Goal: Find specific page/section: Find specific page/section

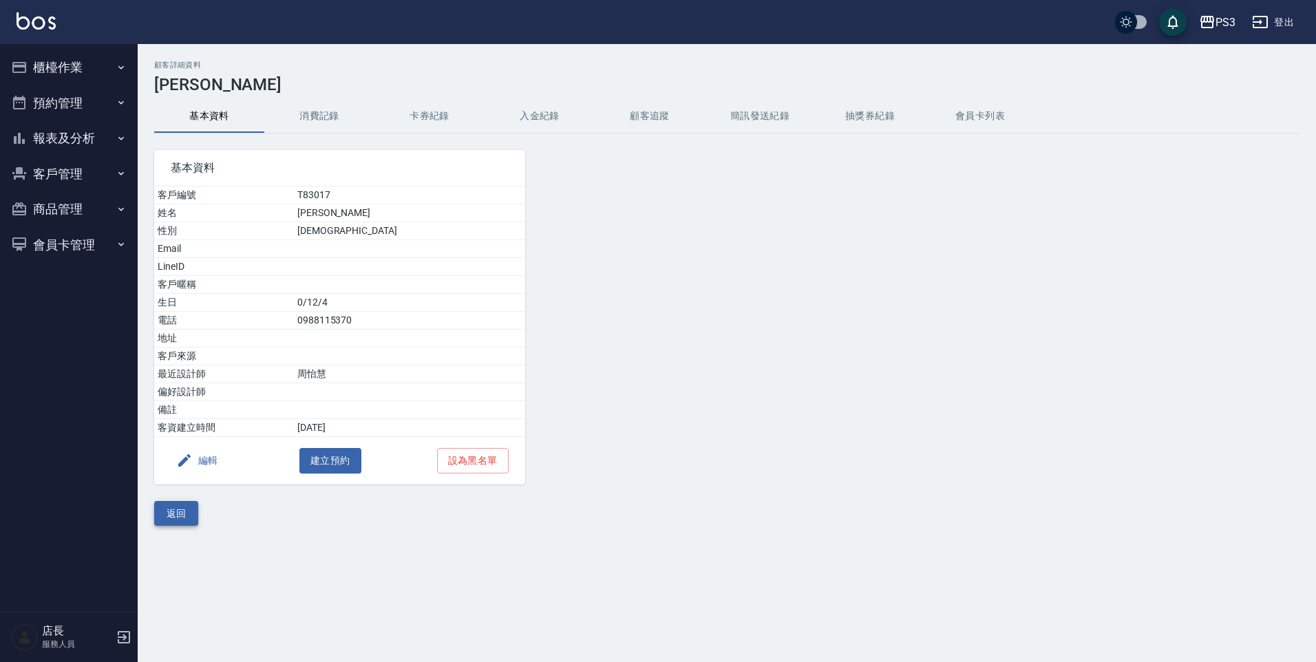
click at [187, 510] on button "返回" at bounding box center [176, 513] width 44 height 25
click at [187, 510] on div "顧客詳細資料 [PERSON_NAME]資料 消費記錄 卡券紀錄 入金紀錄 顧客追蹤 簡訊發送紀錄 抽獎券紀錄 會員卡列表 基本資料 客戶編號 T83017 …" at bounding box center [658, 331] width 1316 height 662
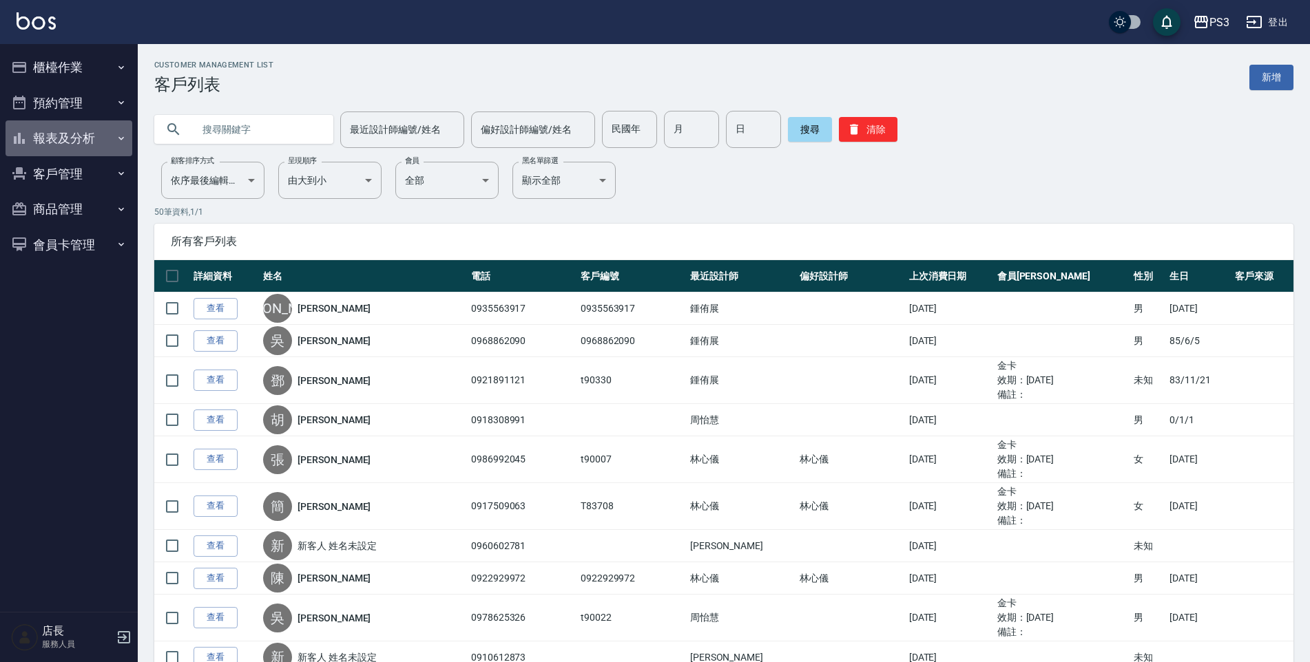
click at [96, 136] on button "報表及分析" at bounding box center [69, 138] width 127 height 36
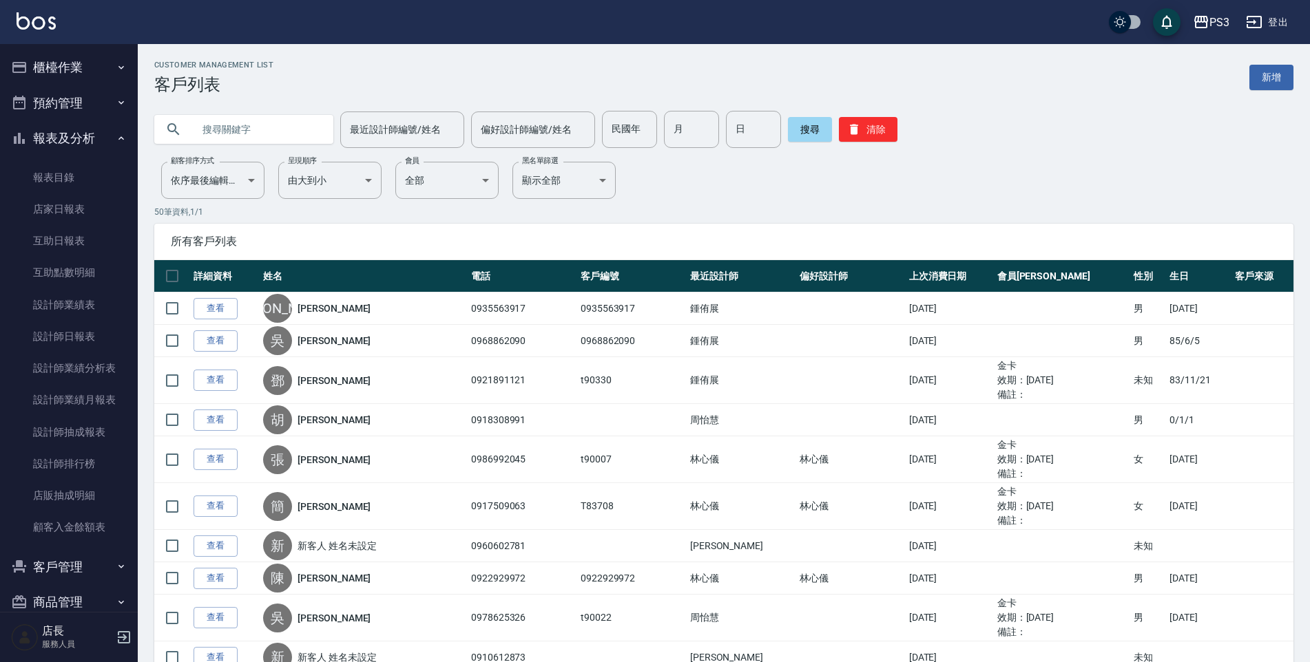
click at [96, 136] on button "報表及分析" at bounding box center [69, 138] width 127 height 36
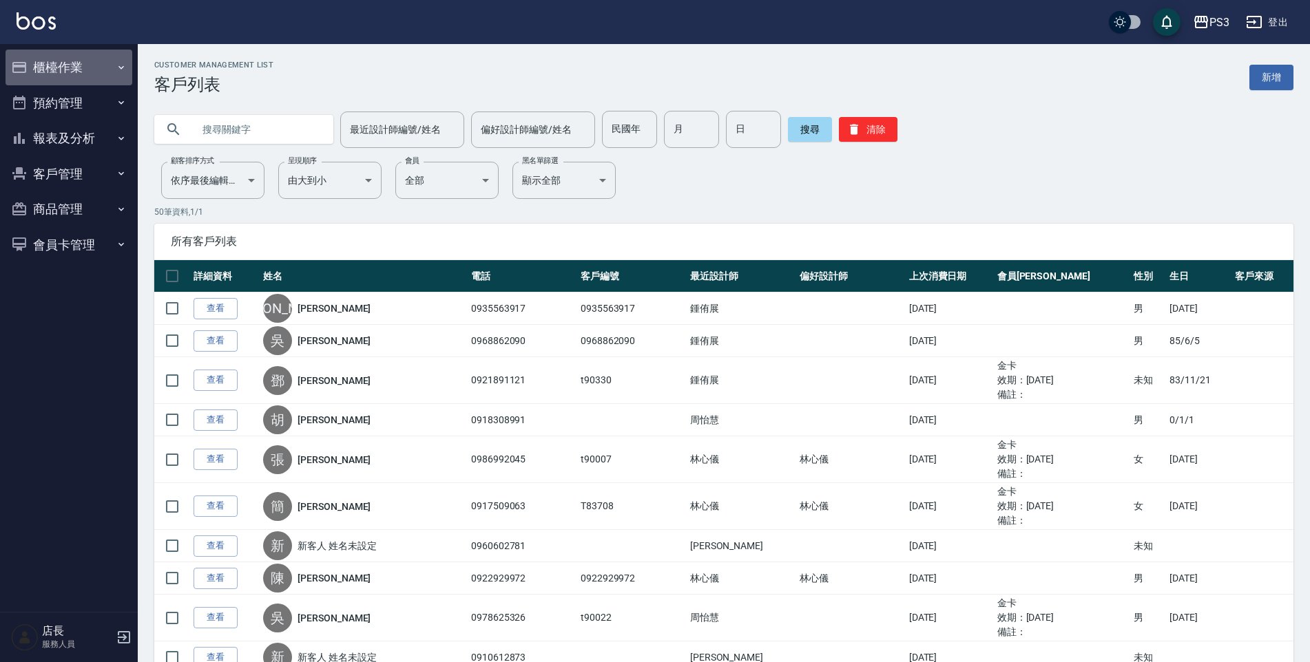
click at [109, 73] on button "櫃檯作業" at bounding box center [69, 68] width 127 height 36
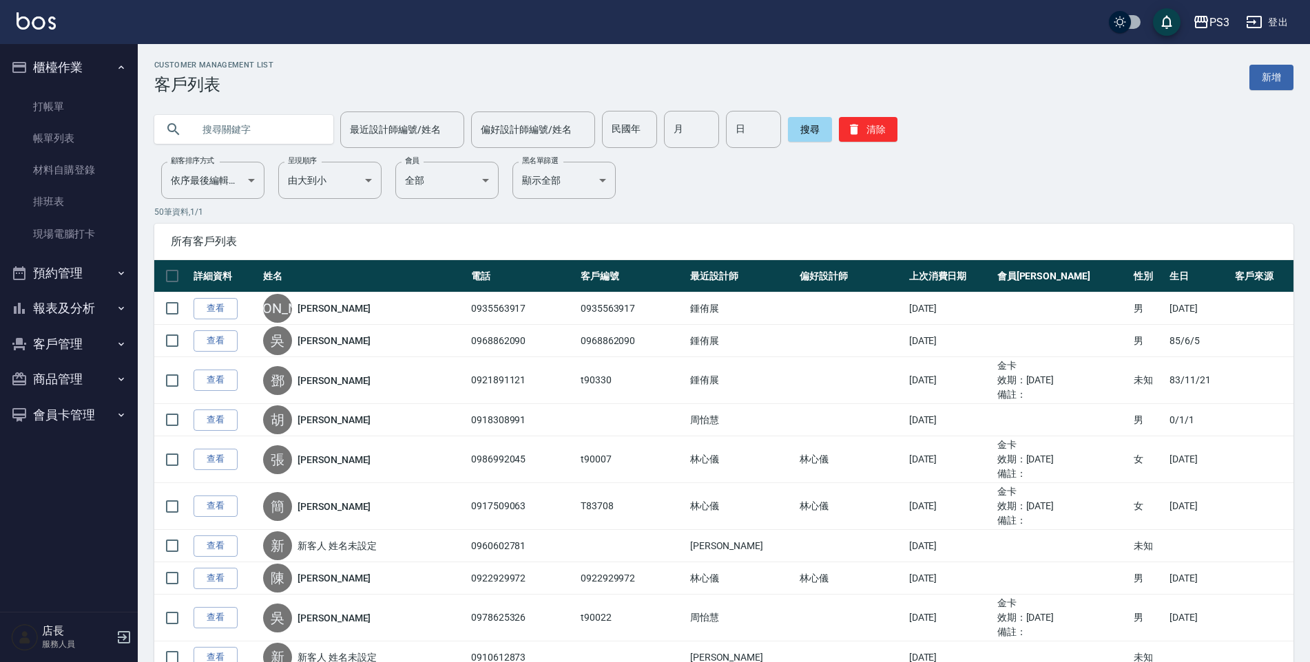
click at [109, 73] on button "櫃檯作業" at bounding box center [69, 68] width 127 height 36
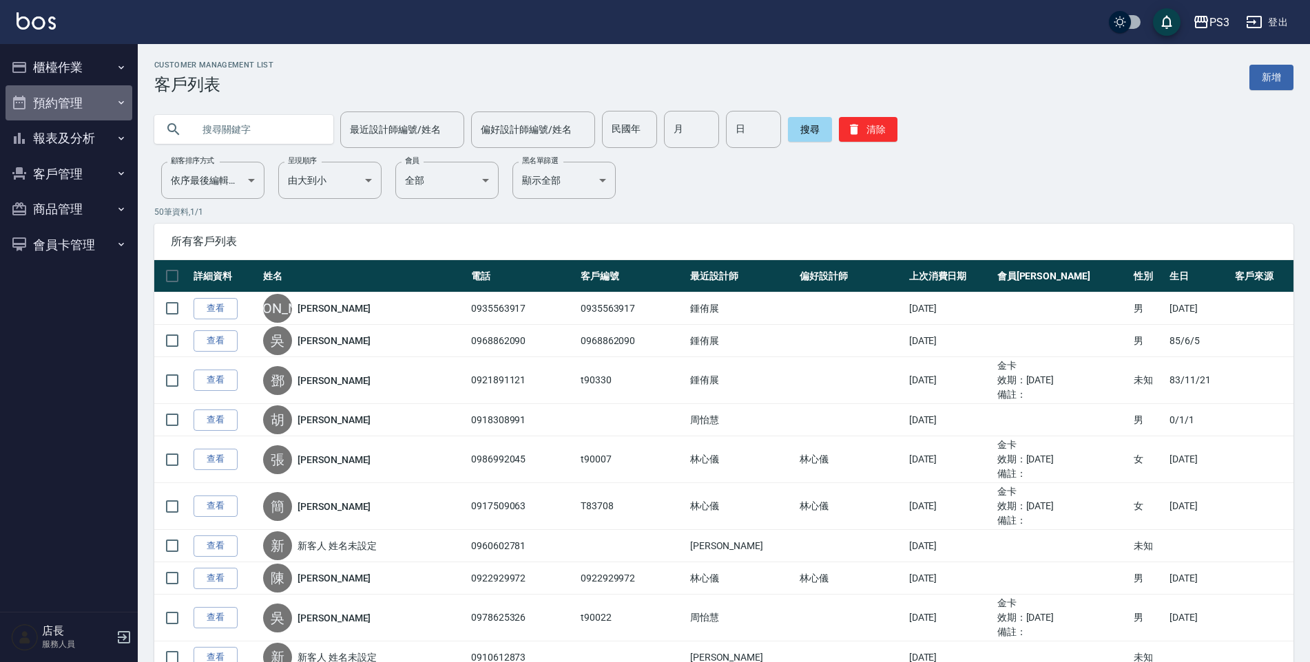
click at [96, 98] on button "預約管理" at bounding box center [69, 103] width 127 height 36
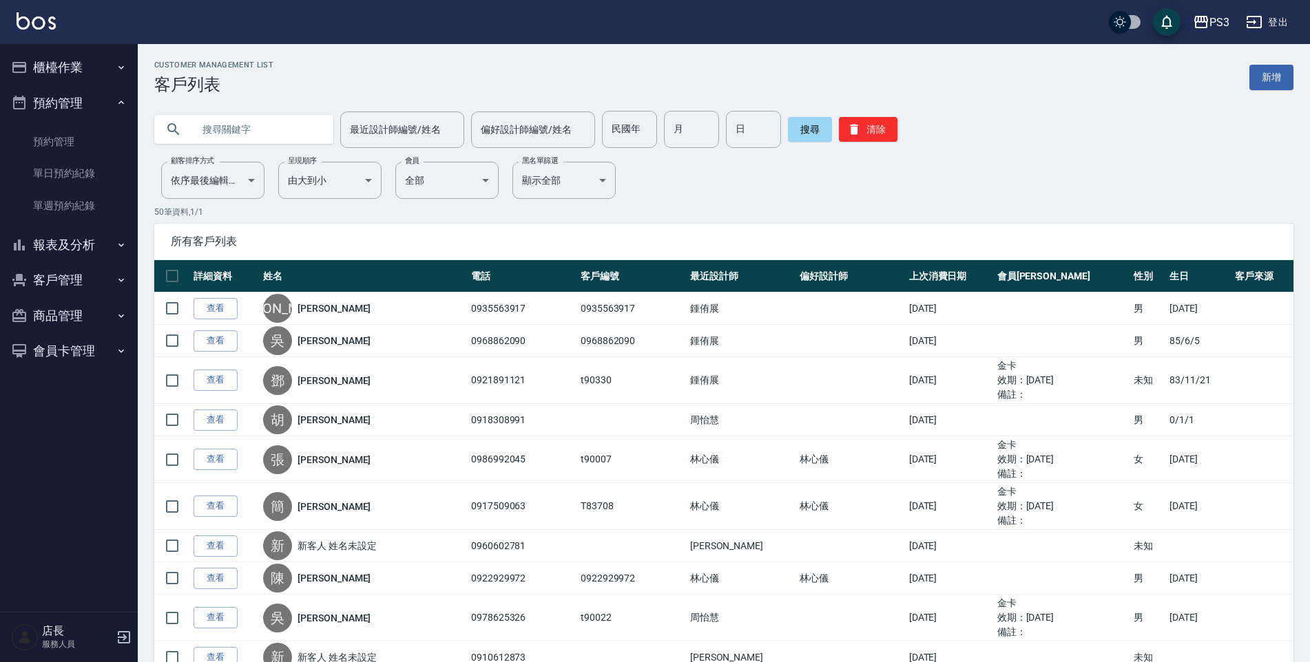
click at [96, 98] on button "預約管理" at bounding box center [69, 103] width 127 height 36
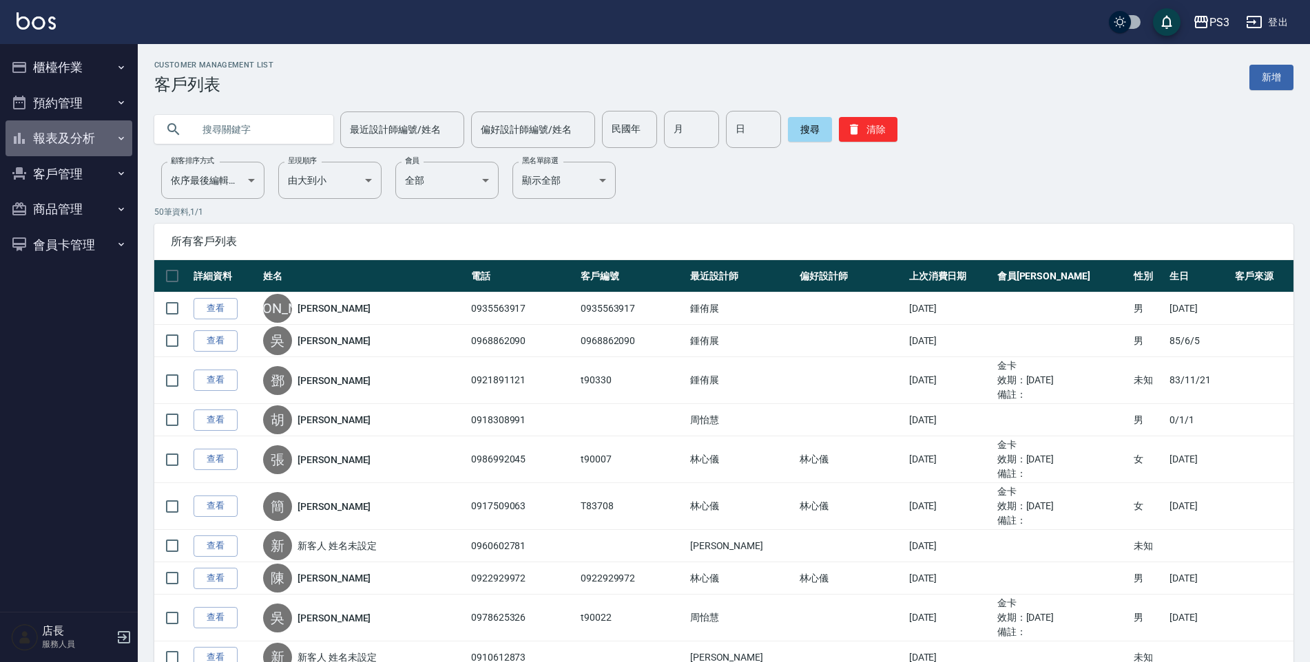
click at [89, 132] on button "報表及分析" at bounding box center [69, 138] width 127 height 36
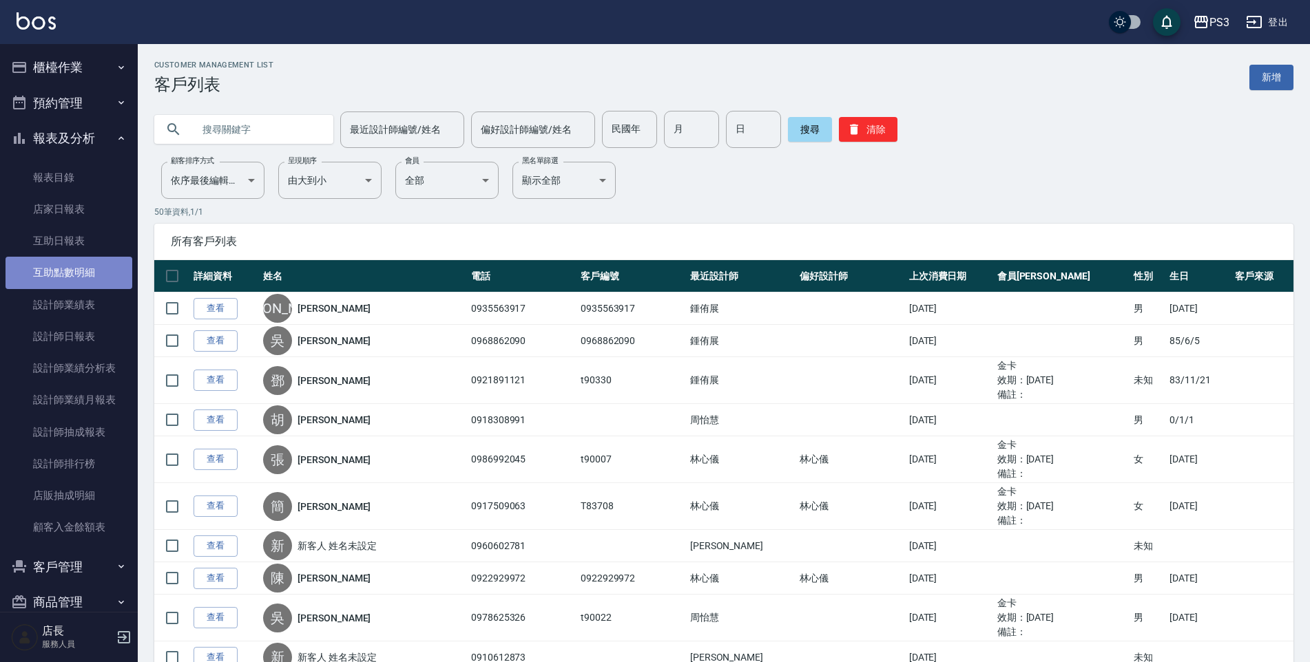
click at [71, 269] on link "互助點數明細" at bounding box center [69, 273] width 127 height 32
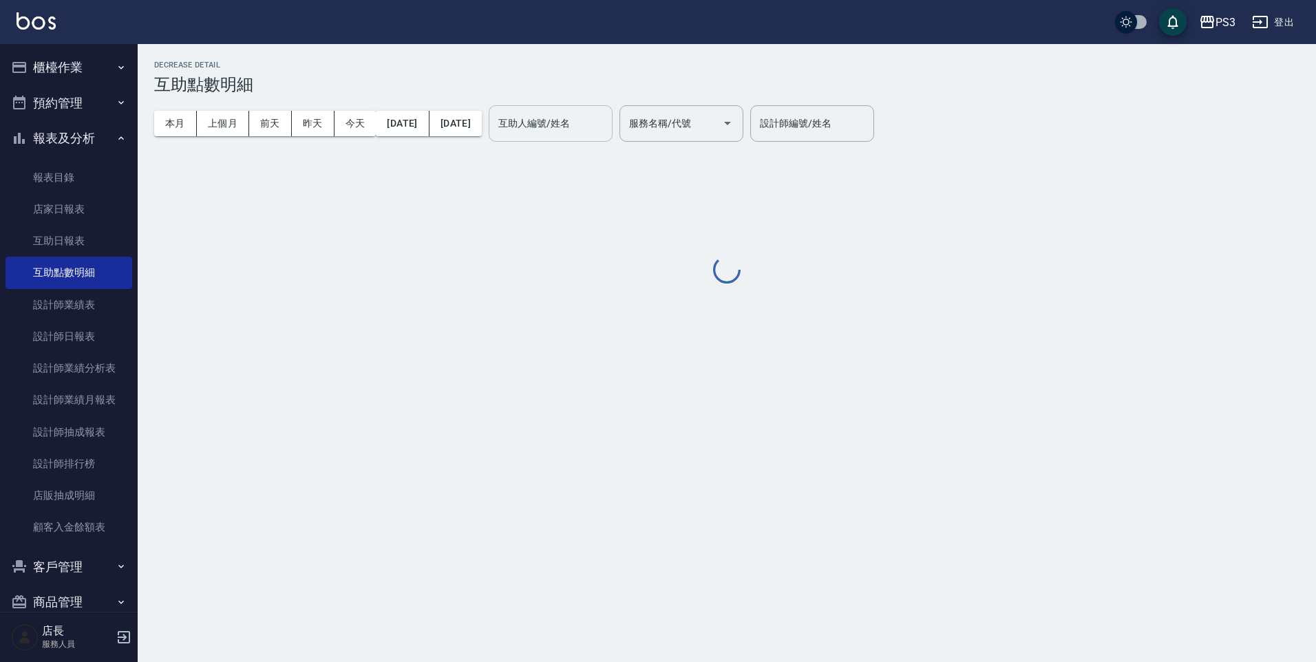
click at [571, 123] on div "互助人編號/姓名 互助人編號/姓名" at bounding box center [551, 123] width 124 height 36
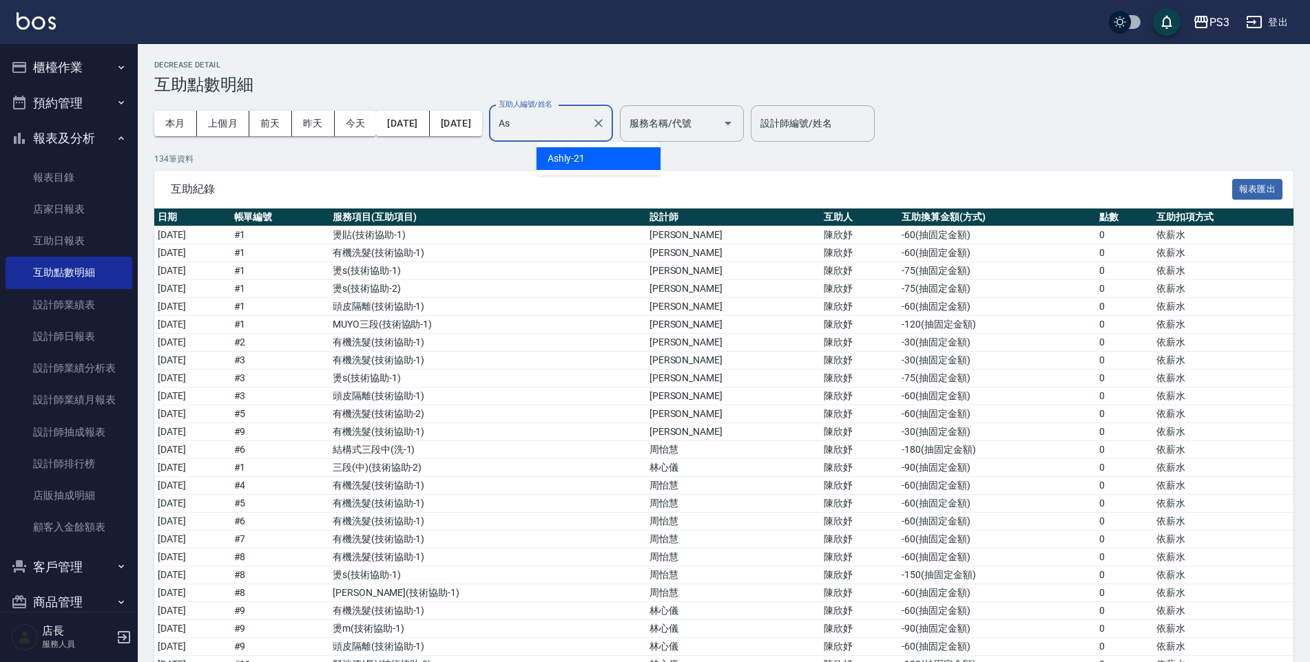
type input "A"
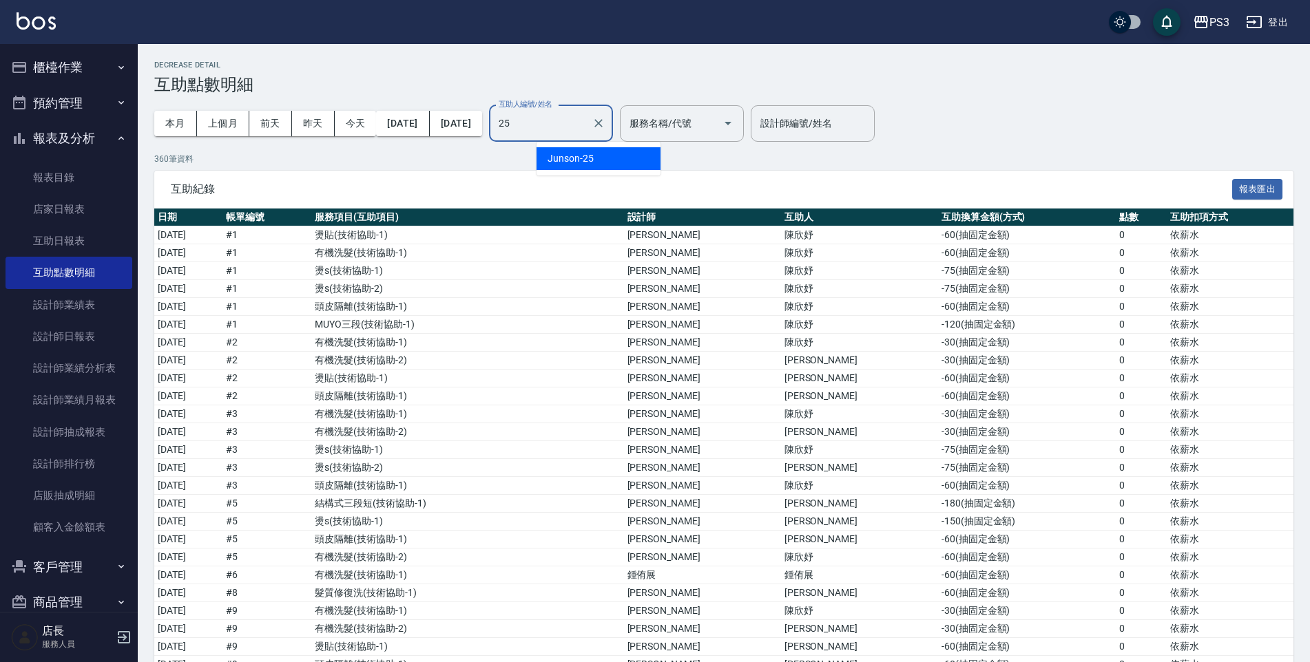
type input "Junson-25"
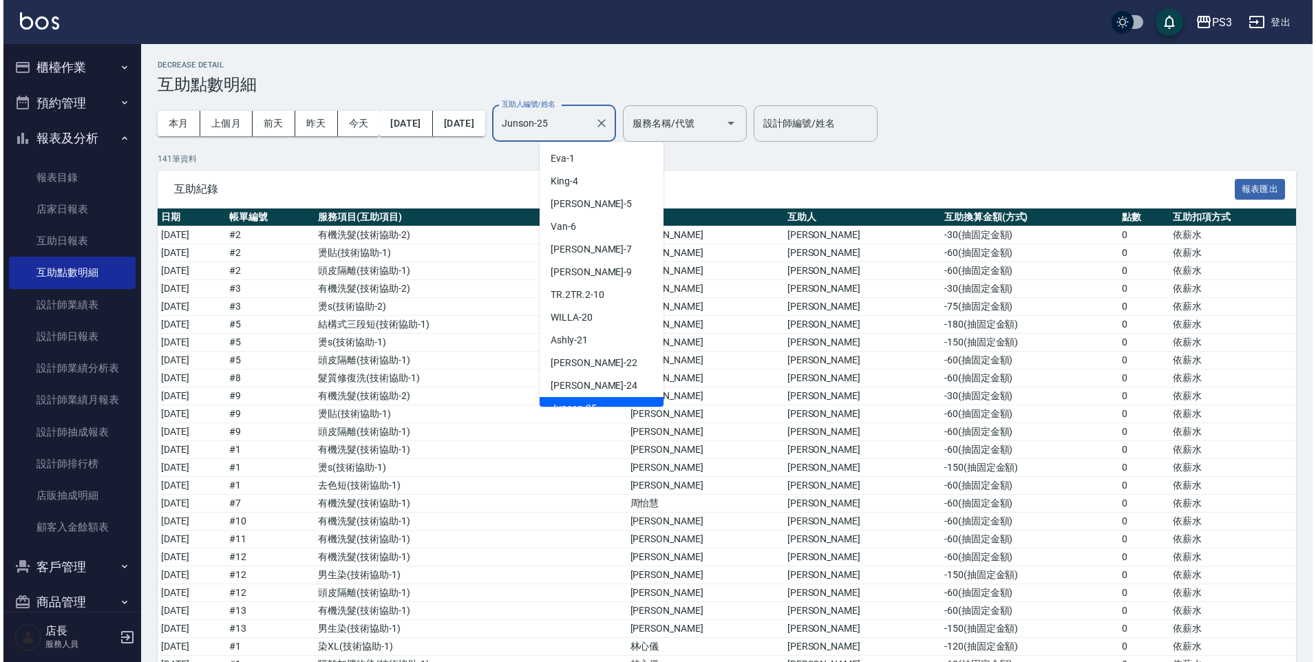
scroll to position [13, 0]
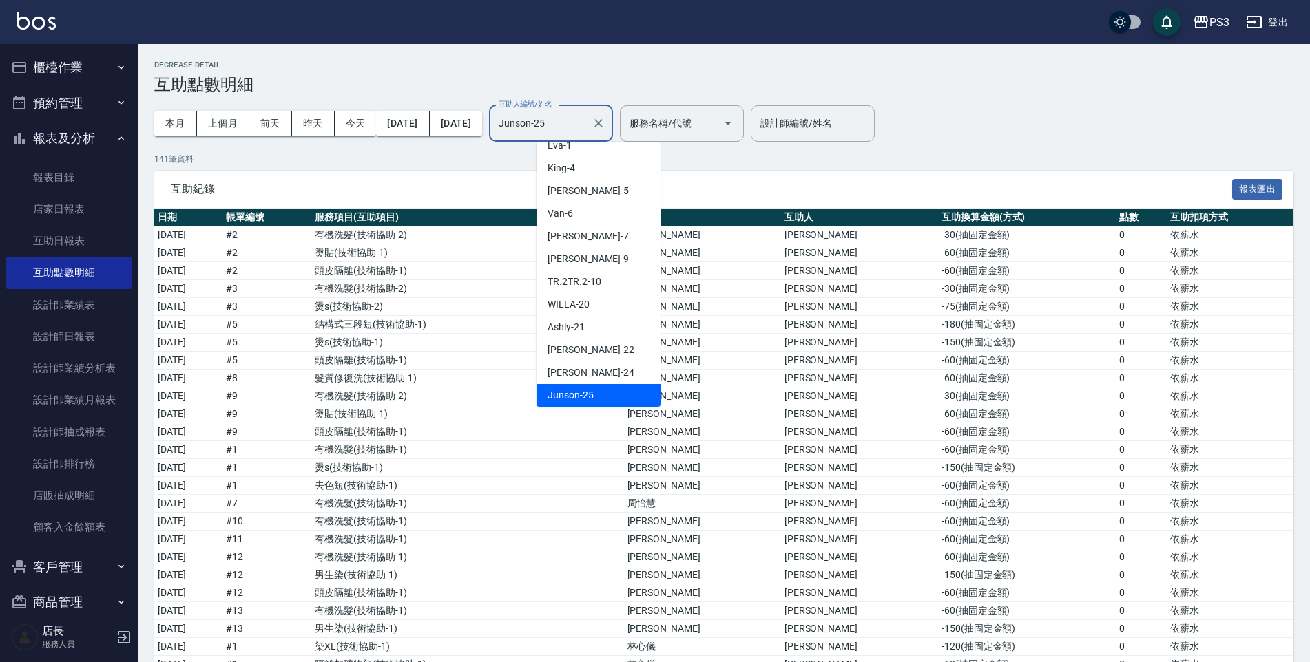
drag, startPoint x: 589, startPoint y: 125, endPoint x: 534, endPoint y: 124, distance: 55.1
click at [534, 124] on div "本月 上個月 [DATE] [DATE] [DATE] [DATE] [DATE] 互助人編號/姓名 [PERSON_NAME]-25 互助人編號/姓名 服務…" at bounding box center [448, 123] width 589 height 59
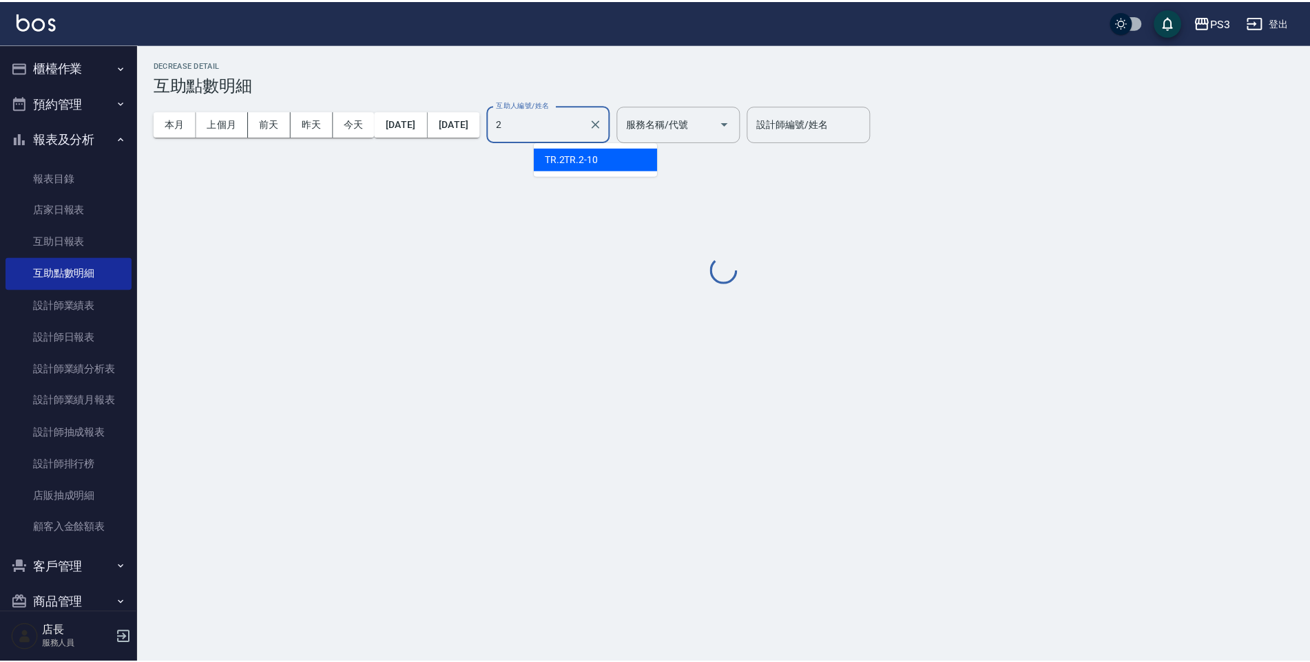
scroll to position [0, 0]
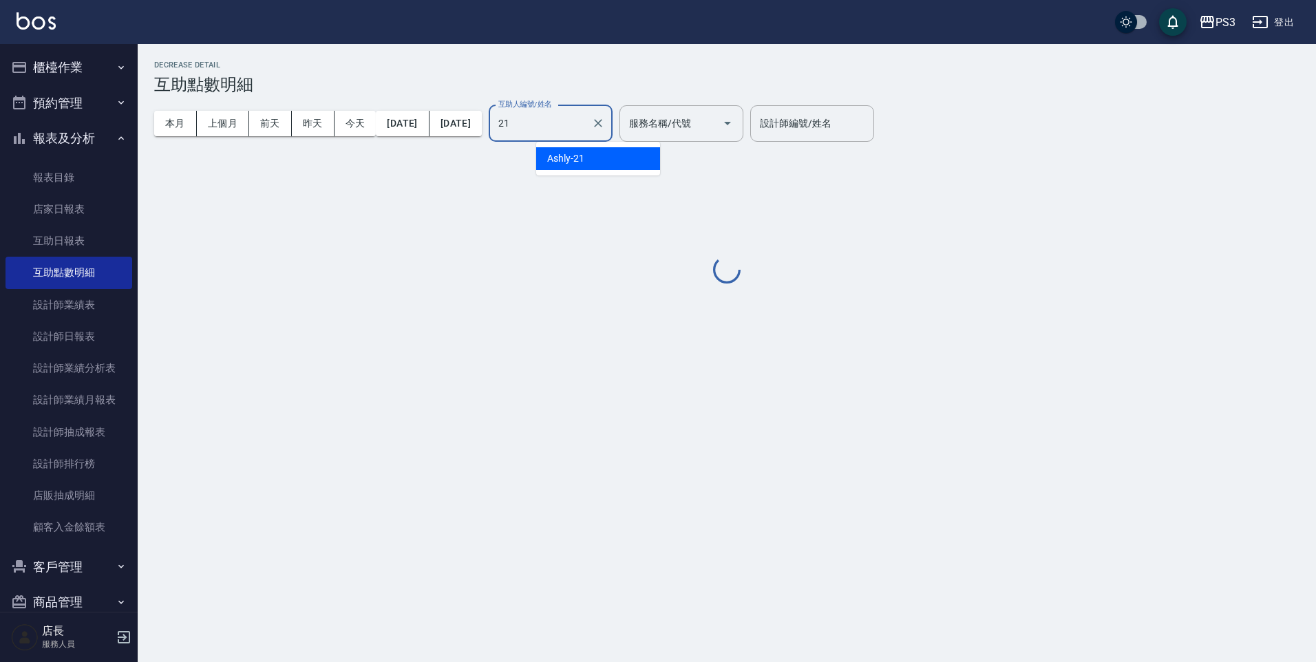
type input "Ashly-21"
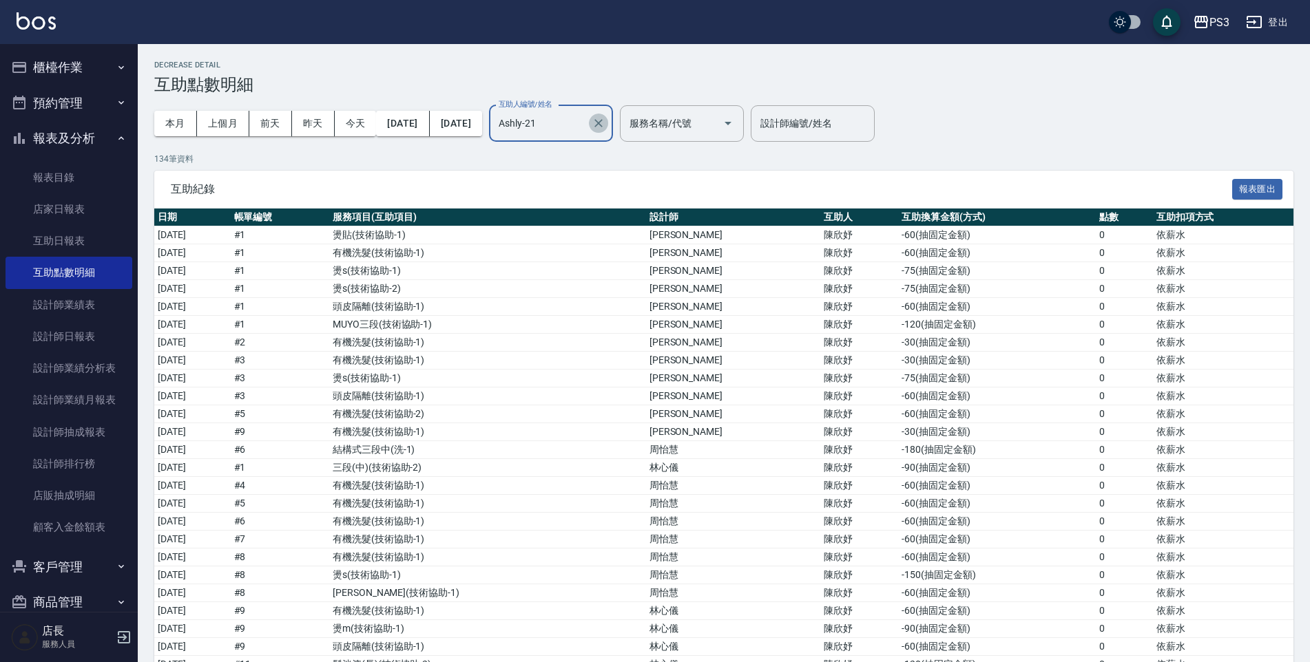
click at [602, 125] on icon "Clear" at bounding box center [598, 123] width 8 height 8
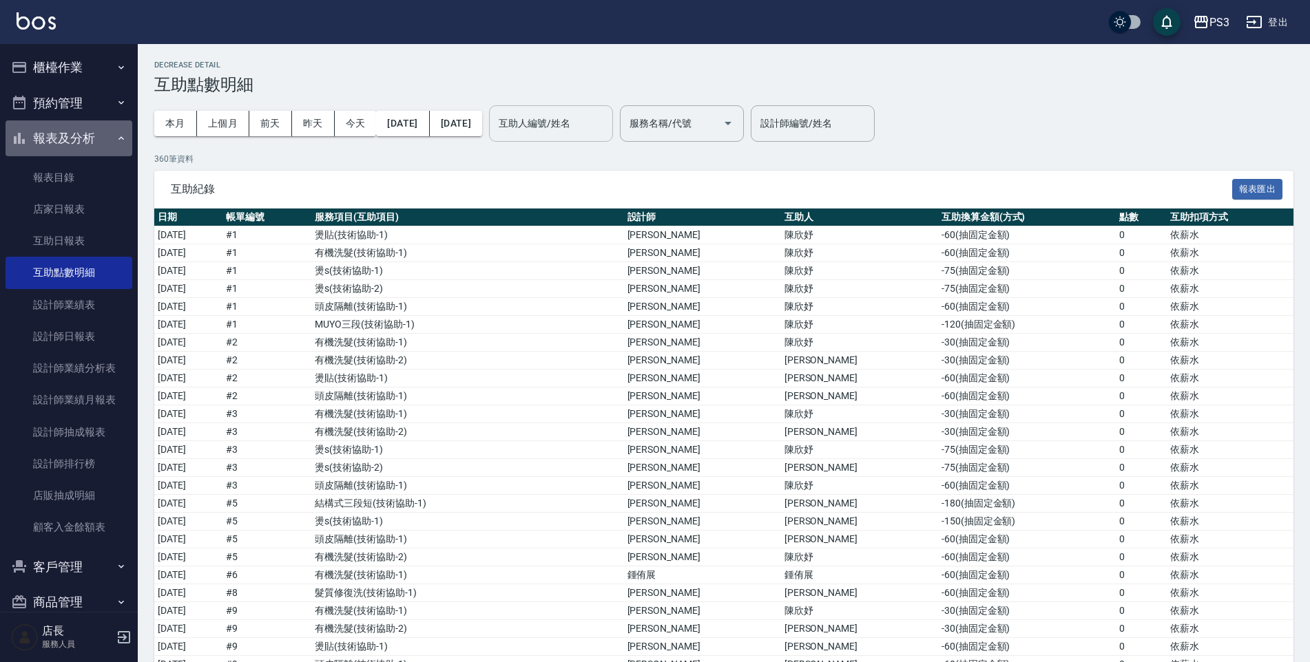
click at [92, 138] on button "報表及分析" at bounding box center [69, 138] width 127 height 36
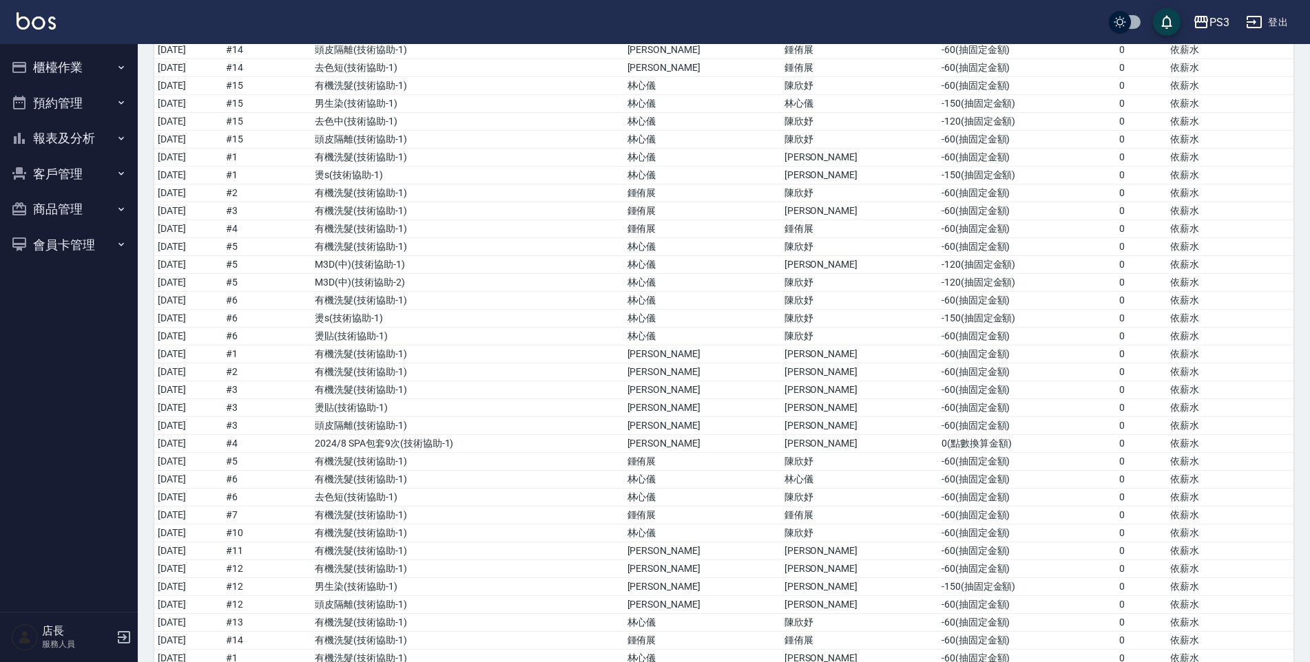
scroll to position [4820, 0]
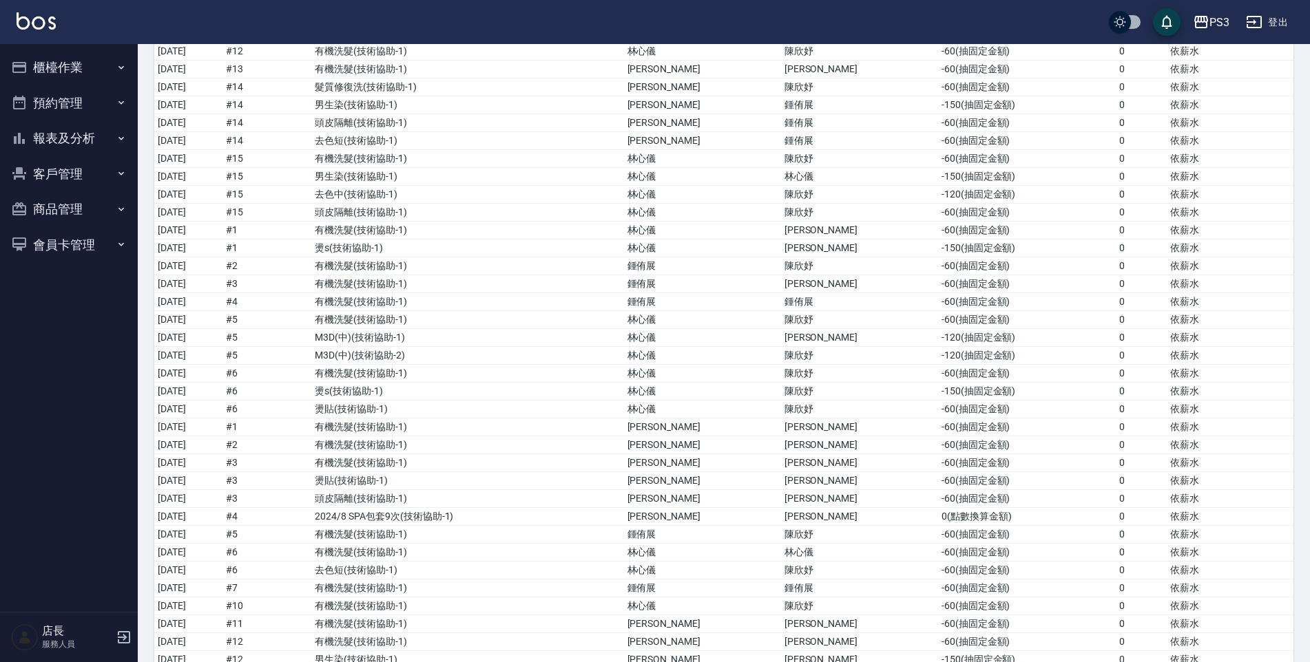
click at [90, 178] on button "客戶管理" at bounding box center [69, 174] width 127 height 36
click at [94, 213] on link "客戶列表" at bounding box center [69, 213] width 127 height 32
